Goal: Navigation & Orientation: Find specific page/section

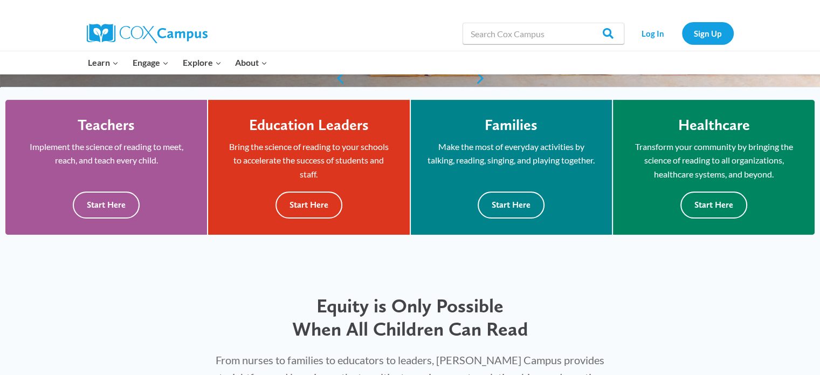
scroll to position [285, 0]
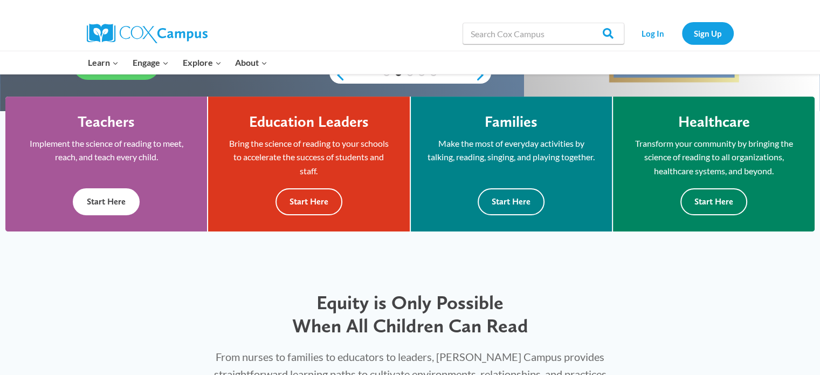
click at [109, 198] on button "Start Here" at bounding box center [106, 201] width 67 height 26
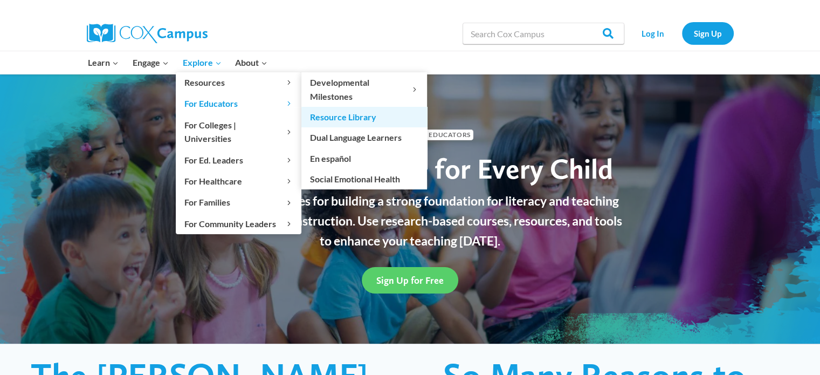
click at [352, 111] on link "Resource Library" at bounding box center [365, 117] width 126 height 20
